Goal: Task Accomplishment & Management: Complete application form

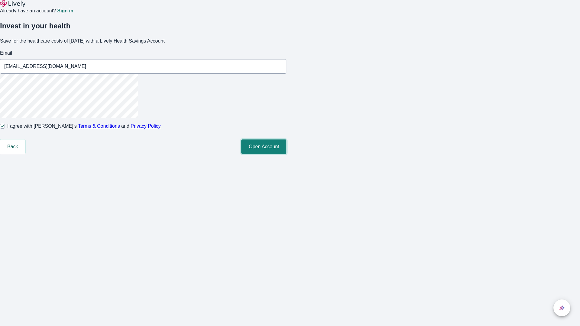
click at [286, 154] on button "Open Account" at bounding box center [263, 147] width 45 height 15
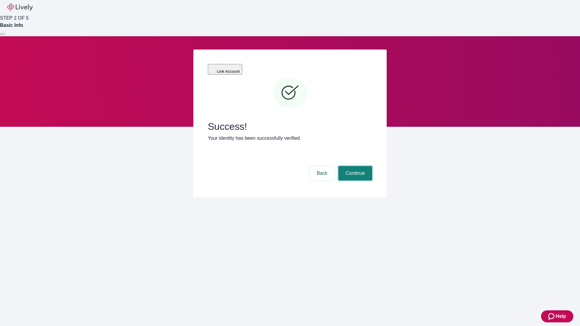
click at [354, 166] on button "Continue" at bounding box center [355, 173] width 34 height 15
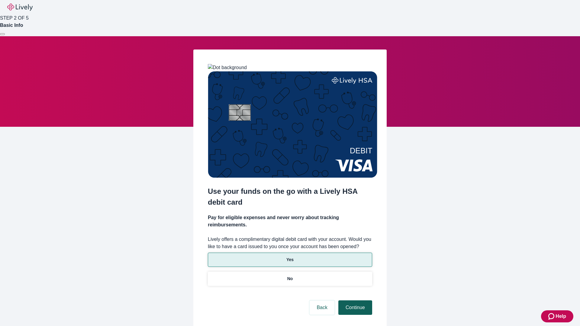
click at [290, 276] on p "No" at bounding box center [290, 279] width 6 height 6
click at [354, 301] on button "Continue" at bounding box center [355, 308] width 34 height 15
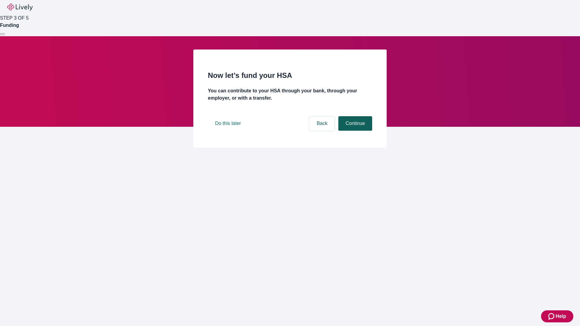
click at [354, 131] on button "Continue" at bounding box center [355, 123] width 34 height 15
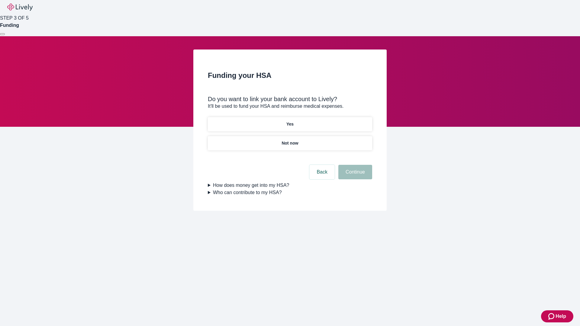
click at [290, 140] on p "Not now" at bounding box center [290, 143] width 17 height 6
click at [354, 176] on button "Continue" at bounding box center [355, 172] width 34 height 15
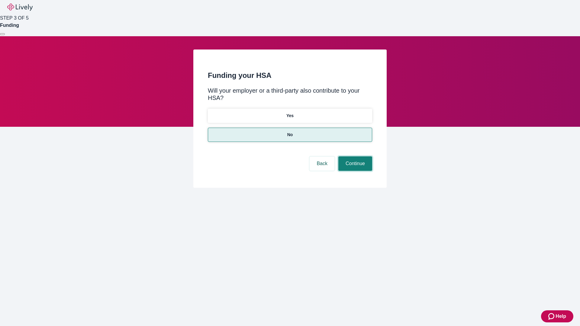
click at [354, 157] on button "Continue" at bounding box center [355, 164] width 34 height 15
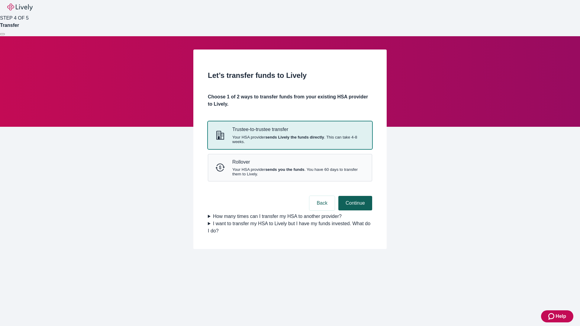
click at [290, 140] on strong "sends Lively the funds directly" at bounding box center [294, 137] width 59 height 5
click at [354, 211] on button "Continue" at bounding box center [355, 203] width 34 height 15
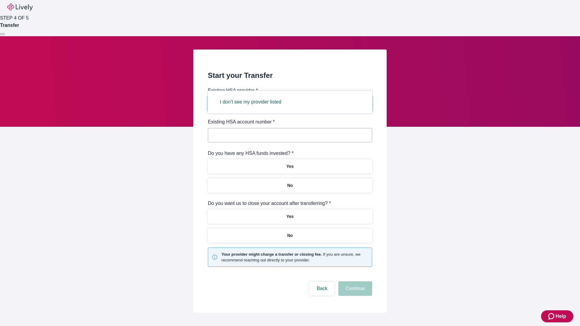
click at [253, 102] on button "I don't see my provider listed" at bounding box center [251, 102] width 76 height 15
type input "Other"
